Goal: Task Accomplishment & Management: Manage account settings

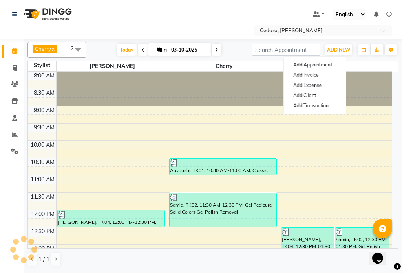
scroll to position [292, 0]
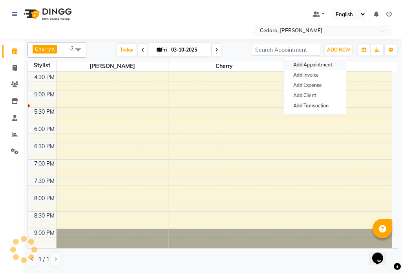
click at [326, 64] on button "Add Appointment" at bounding box center [315, 65] width 62 height 10
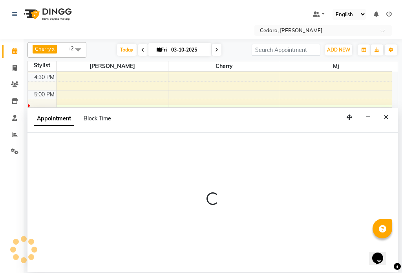
select select "540"
select select "tentative"
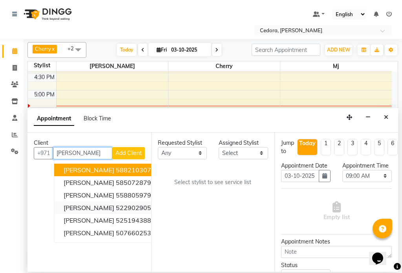
click at [68, 204] on span "[PERSON_NAME]" at bounding box center [89, 208] width 51 height 8
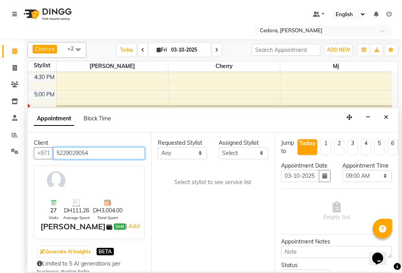
type input "5229029054"
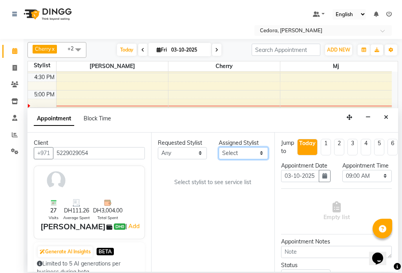
click at [263, 152] on select "Select [PERSON_NAME] [PERSON_NAME] [PERSON_NAME] [PERSON_NAME]" at bounding box center [244, 153] width 50 height 12
select select "34802"
click at [219, 147] on select "Select [PERSON_NAME] [PERSON_NAME] [PERSON_NAME] [PERSON_NAME]" at bounding box center [244, 153] width 50 height 12
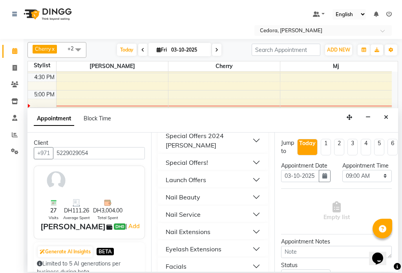
scroll to position [378, 0]
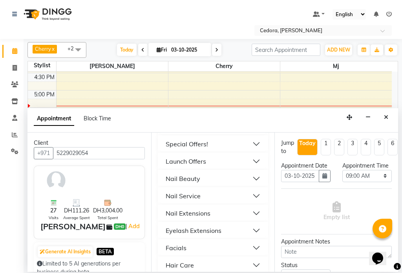
click at [177, 260] on div "Hair Care" at bounding box center [180, 264] width 28 height 9
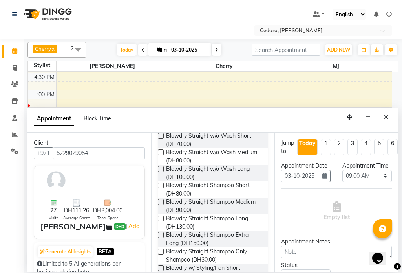
scroll to position [527, 0]
click at [162, 232] on label at bounding box center [161, 235] width 6 height 6
click at [162, 233] on input "checkbox" at bounding box center [160, 235] width 5 height 5
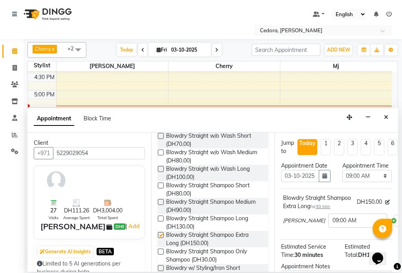
checkbox input "false"
click at [378, 182] on select "Select 09:00 AM 09:15 AM 09:30 AM 09:45 AM 10:00 AM 10:15 AM 10:30 AM 10:45 AM …" at bounding box center [368, 176] width 50 height 12
select select "1005"
click at [343, 178] on select "Select 09:00 AM 09:15 AM 09:30 AM 09:45 AM 10:00 AM 10:15 AM 10:30 AM 10:45 AM …" at bounding box center [368, 176] width 50 height 12
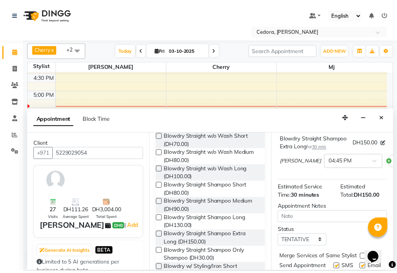
scroll to position [121, 0]
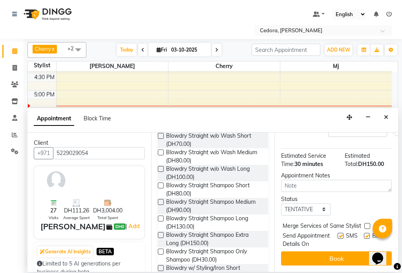
click at [367, 223] on label at bounding box center [368, 226] width 6 height 6
click at [367, 224] on input "checkbox" at bounding box center [367, 226] width 5 height 5
checkbox input "true"
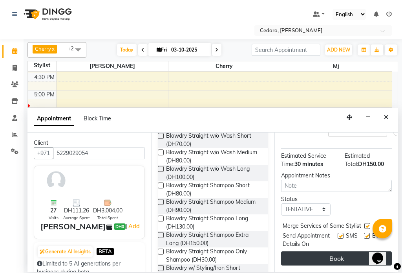
click at [363, 254] on button "Book" at bounding box center [336, 258] width 111 height 14
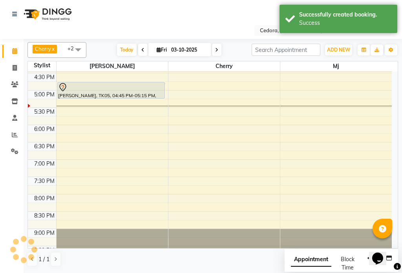
click at [110, 91] on div at bounding box center [111, 87] width 107 height 9
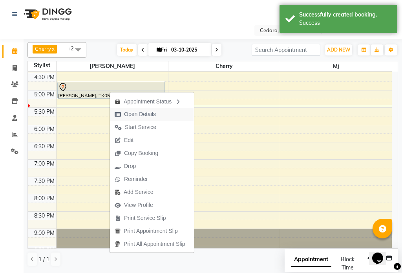
click at [128, 115] on span "Open Details" at bounding box center [140, 114] width 32 height 8
select select "7"
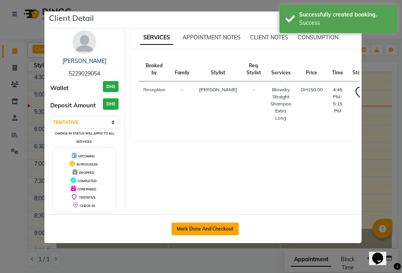
click at [193, 229] on button "Mark Done And Checkout" at bounding box center [205, 228] width 67 height 13
select select "service"
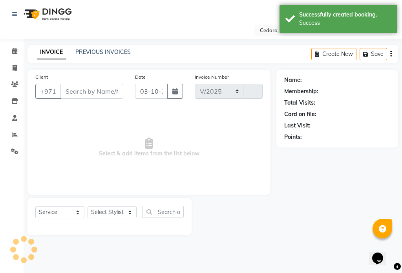
select select "5144"
type input "0804"
type input "5229029054"
select select "34802"
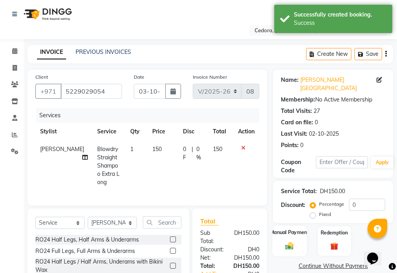
click at [278, 228] on label "Manual Payment" at bounding box center [289, 231] width 39 height 7
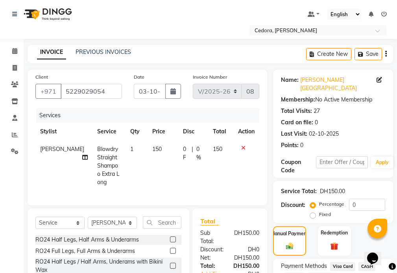
click at [341, 262] on span "Visa Card" at bounding box center [342, 266] width 25 height 9
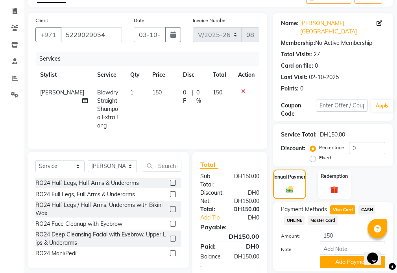
scroll to position [75, 0]
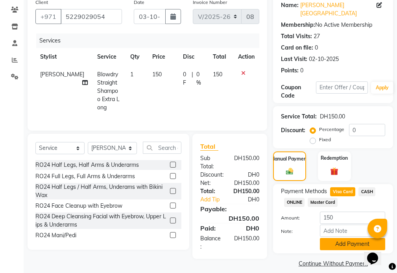
click at [354, 239] on button "Add Payment" at bounding box center [352, 244] width 65 height 12
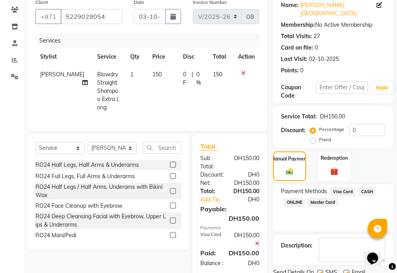
scroll to position [93, 0]
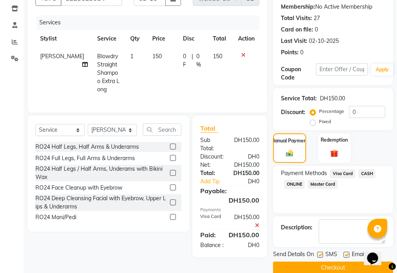
click at [351, 261] on button "Checkout" at bounding box center [333, 267] width 120 height 12
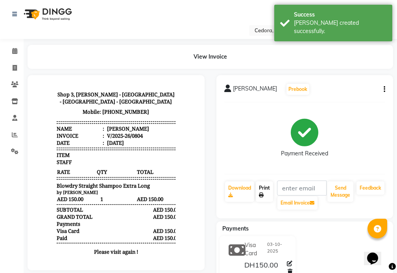
click at [264, 182] on link "Print" at bounding box center [263, 191] width 17 height 20
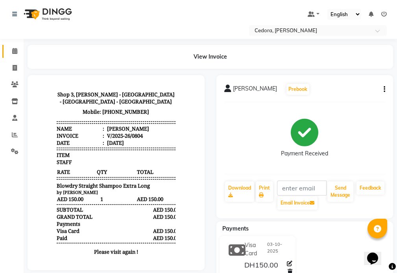
click at [14, 51] on icon at bounding box center [14, 51] width 5 height 6
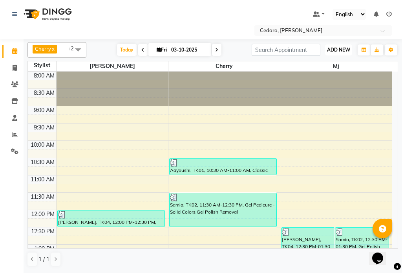
click at [338, 45] on button "ADD NEW Toggle Dropdown" at bounding box center [338, 49] width 27 height 11
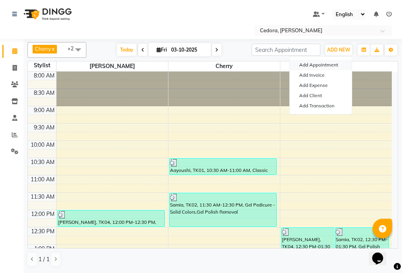
click at [325, 62] on button "Add Appointment" at bounding box center [321, 65] width 62 height 10
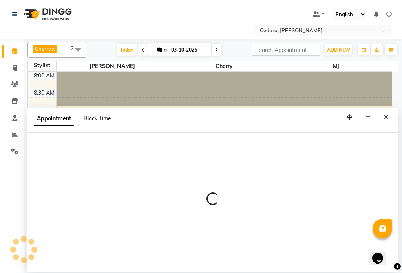
select select "540"
select select "tentative"
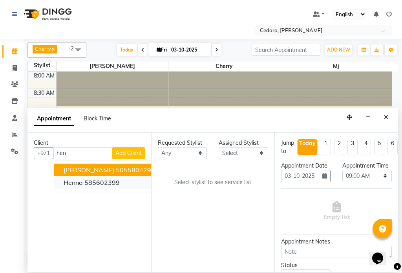
click at [63, 182] on button "henna 585602399" at bounding box center [107, 182] width 107 height 13
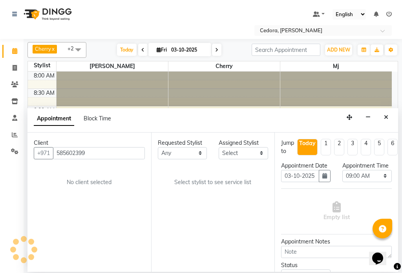
type input "585602399"
click at [250, 149] on select "Select [PERSON_NAME] [PERSON_NAME] [PERSON_NAME] [PERSON_NAME]" at bounding box center [244, 153] width 50 height 12
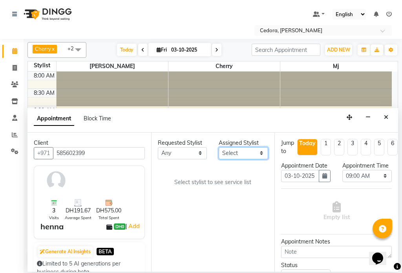
select select "93334"
click at [219, 147] on select "Select [PERSON_NAME] [PERSON_NAME] [PERSON_NAME] [PERSON_NAME]" at bounding box center [244, 153] width 50 height 12
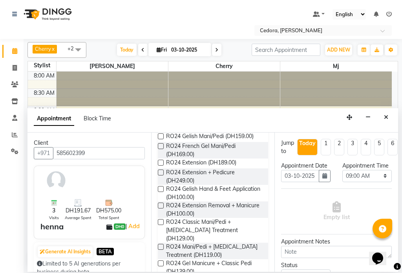
scroll to position [392, 0]
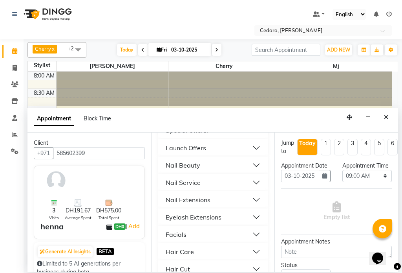
click at [173, 230] on div "Facials" at bounding box center [176, 234] width 21 height 9
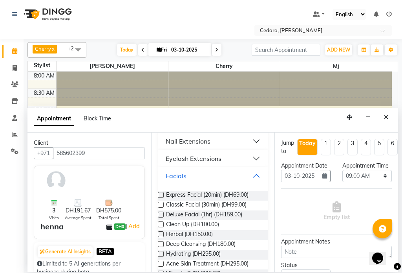
scroll to position [452, 0]
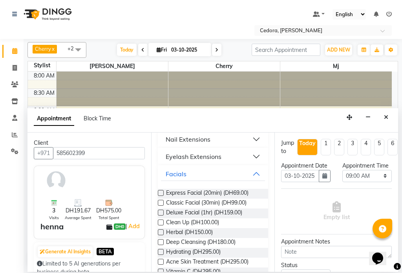
click at [161, 229] on label at bounding box center [161, 232] width 6 height 6
click at [161, 230] on input "checkbox" at bounding box center [160, 232] width 5 height 5
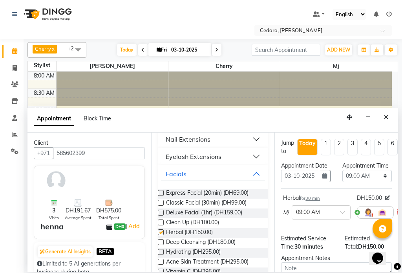
checkbox input "false"
click at [376, 182] on select "Select 09:00 AM 09:15 AM 09:30 AM 09:45 AM 10:00 AM 10:15 AM 10:30 AM 10:45 AM …" at bounding box center [368, 176] width 50 height 12
select select "990"
click at [343, 178] on select "Select 09:00 AM 09:15 AM 09:30 AM 09:45 AM 10:00 AM 10:15 AM 10:30 AM 10:45 AM …" at bounding box center [368, 176] width 50 height 12
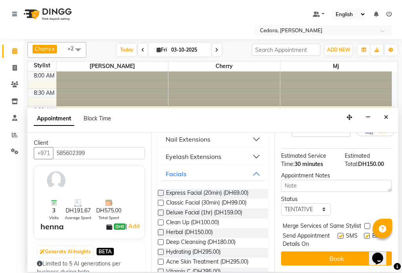
scroll to position [105, 0]
click at [366, 223] on label at bounding box center [368, 226] width 6 height 6
click at [366, 224] on input "checkbox" at bounding box center [367, 226] width 5 height 5
checkbox input "true"
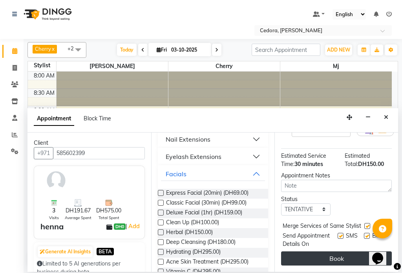
click at [358, 251] on button "Book" at bounding box center [336, 258] width 111 height 14
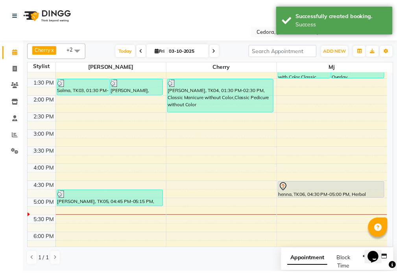
scroll to position [198, 0]
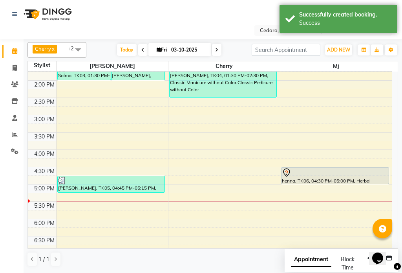
click at [342, 177] on div "henna, TK06, 04:30 PM-05:00 PM, Herbal" at bounding box center [335, 175] width 107 height 16
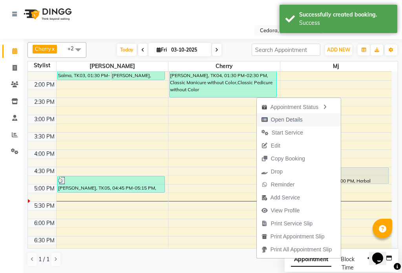
click at [273, 116] on span "Open Details" at bounding box center [287, 120] width 32 height 8
select select "7"
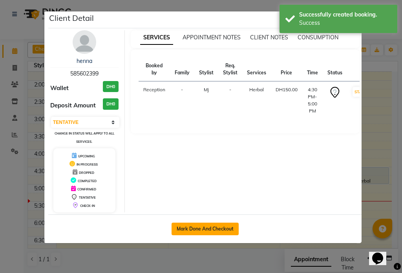
click at [198, 235] on button "Mark Done And Checkout" at bounding box center [205, 228] width 67 height 13
select select "service"
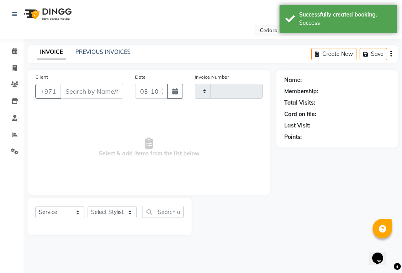
type input "0805"
select select "5144"
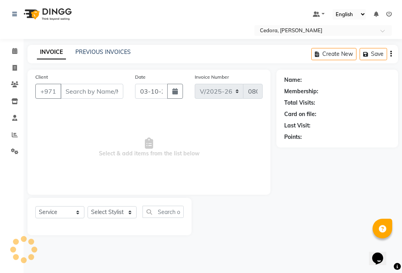
type input "585602399"
select select "93334"
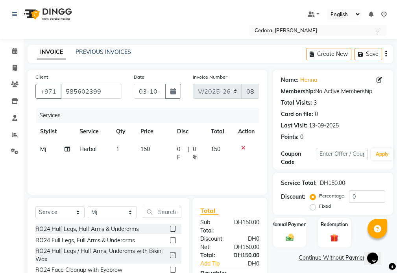
click at [158, 146] on td "150" at bounding box center [154, 153] width 37 height 26
select select "93334"
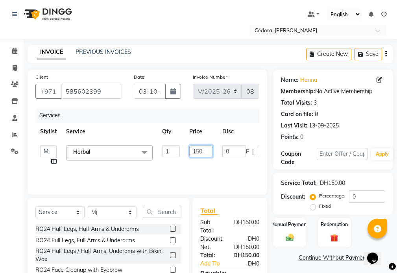
click at [205, 152] on input "150" at bounding box center [201, 151] width 24 height 12
type input "1"
type input "200"
click at [282, 222] on label "Manual Payment" at bounding box center [289, 223] width 39 height 7
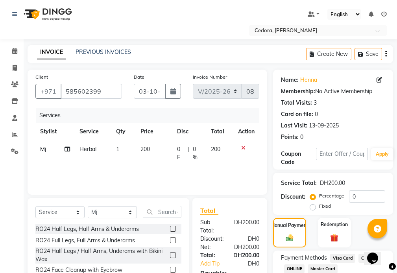
click at [347, 260] on span "Visa Card" at bounding box center [342, 257] width 25 height 9
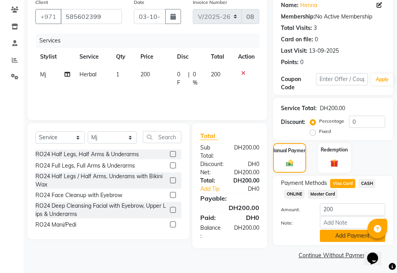
click at [347, 237] on button "Add Payment" at bounding box center [352, 236] width 65 height 12
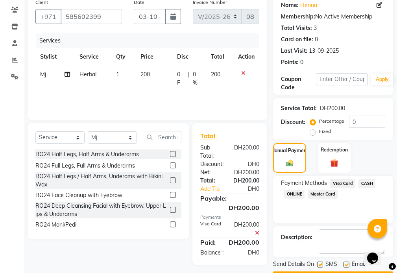
scroll to position [97, 0]
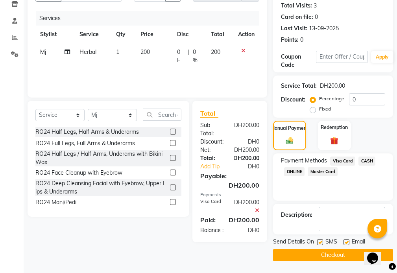
click at [338, 255] on button "Checkout" at bounding box center [333, 255] width 120 height 12
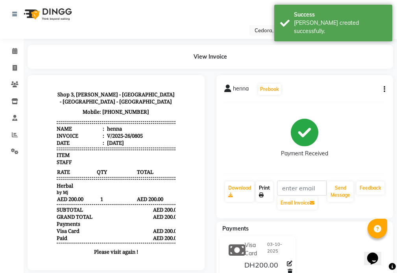
click at [269, 189] on link "Print" at bounding box center [263, 191] width 17 height 20
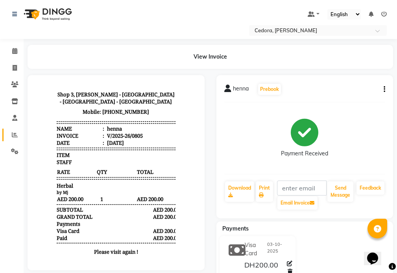
click at [15, 138] on span at bounding box center [15, 134] width 14 height 9
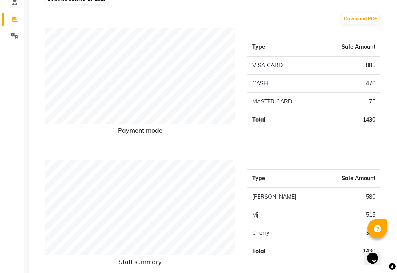
scroll to position [106, 0]
